Goal: Task Accomplishment & Management: Manage account settings

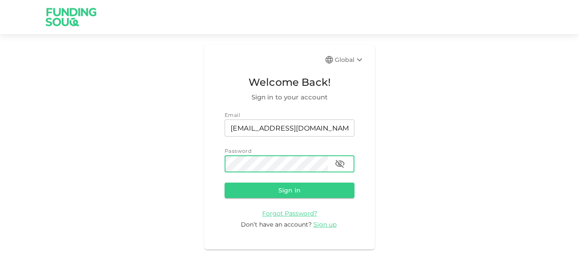
click at [225, 183] on button "Sign in" at bounding box center [290, 190] width 130 height 15
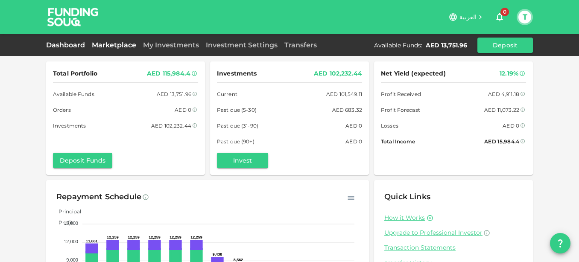
click at [117, 47] on link "Marketplace" at bounding box center [113, 45] width 51 height 8
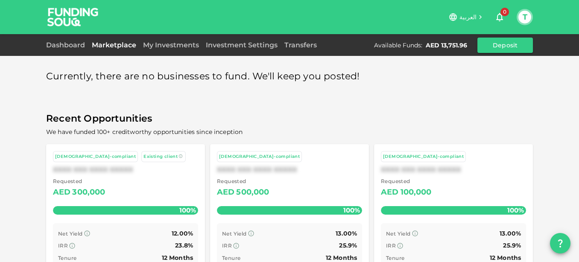
click at [163, 50] on div "Dashboard Marketplace My Investments Investment Settings Transfers Available Fu…" at bounding box center [289, 45] width 487 height 15
click at [170, 47] on link "My Investments" at bounding box center [171, 45] width 63 height 8
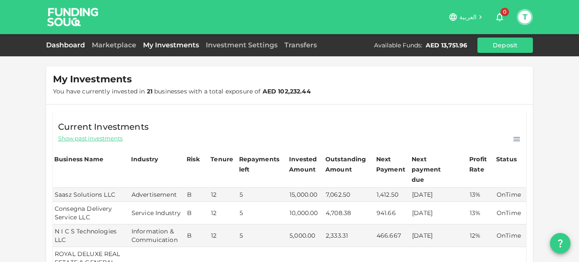
click at [64, 46] on link "Dashboard" at bounding box center [67, 45] width 42 height 8
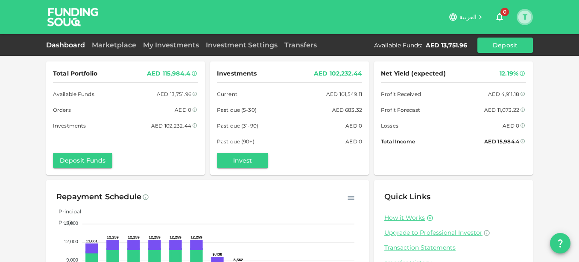
click at [528, 15] on button "T" at bounding box center [525, 17] width 13 height 13
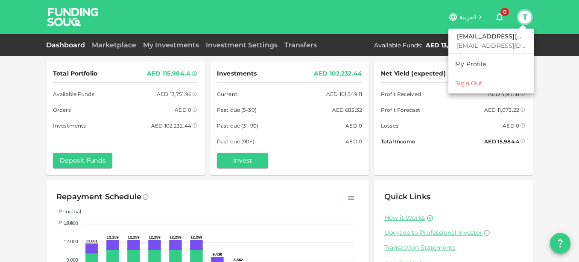
click at [470, 77] on li "Sign Out" at bounding box center [491, 83] width 79 height 14
